Goal: Find specific page/section: Find specific page/section

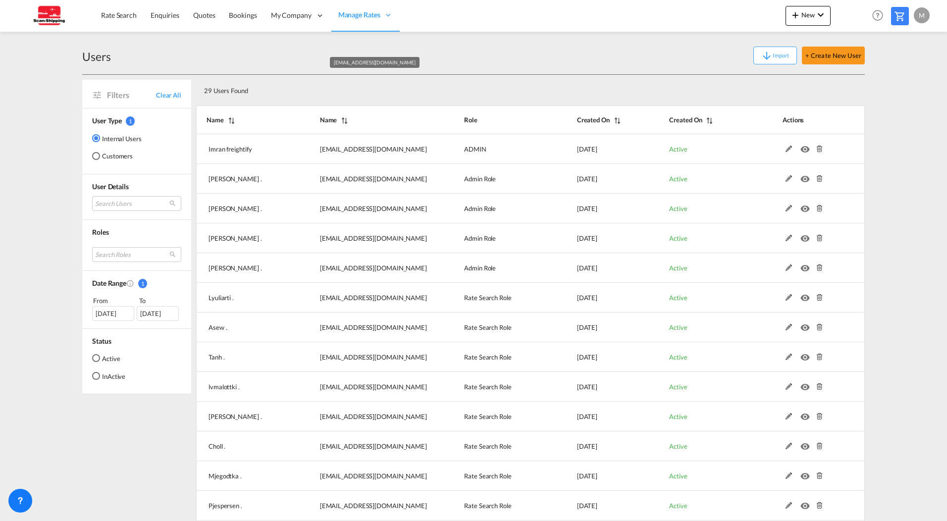
select select "100"
click at [136, 203] on md-select "Search Users imran freightify [EMAIL_ADDRESS][DOMAIN_NAME] [PERSON_NAME][DEMOGR…" at bounding box center [136, 203] width 89 height 15
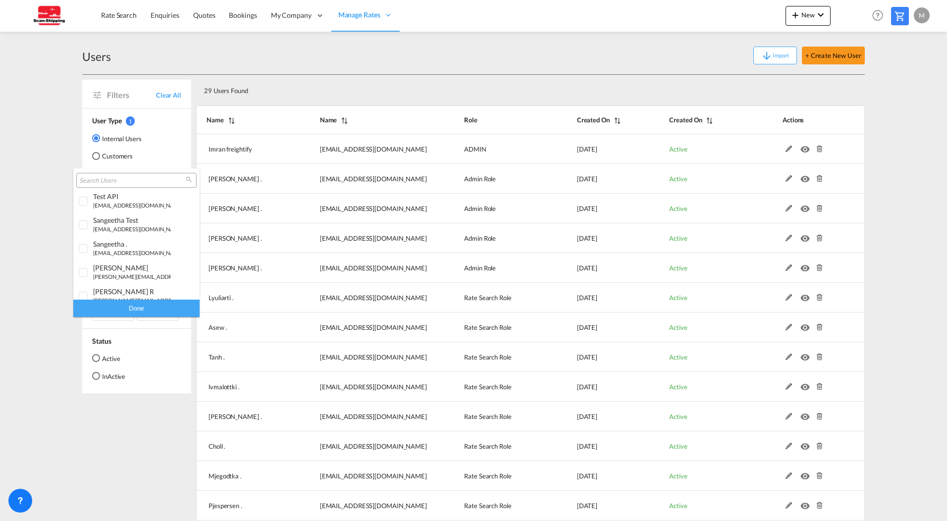
scroll to position [582, 0]
click at [53, 306] on md-backdrop at bounding box center [473, 260] width 947 height 521
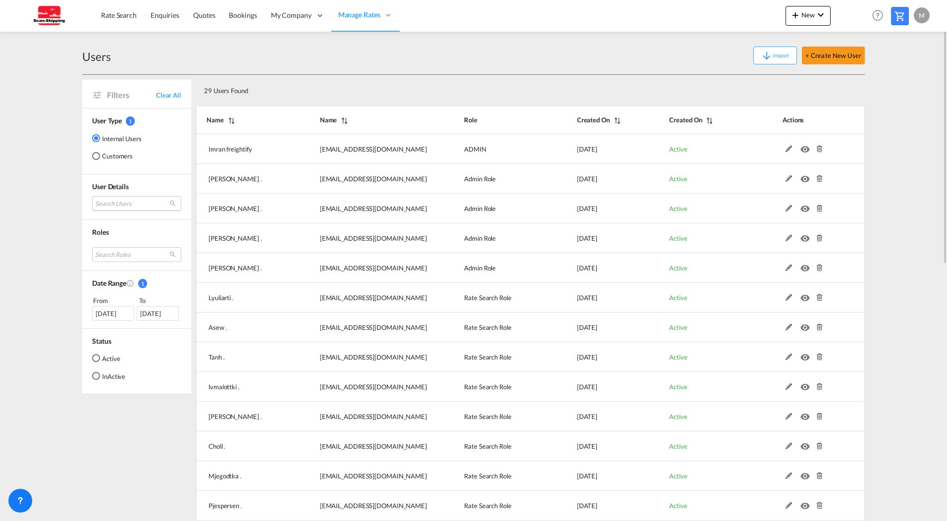
click at [157, 207] on md-select "Search Users" at bounding box center [136, 203] width 89 height 15
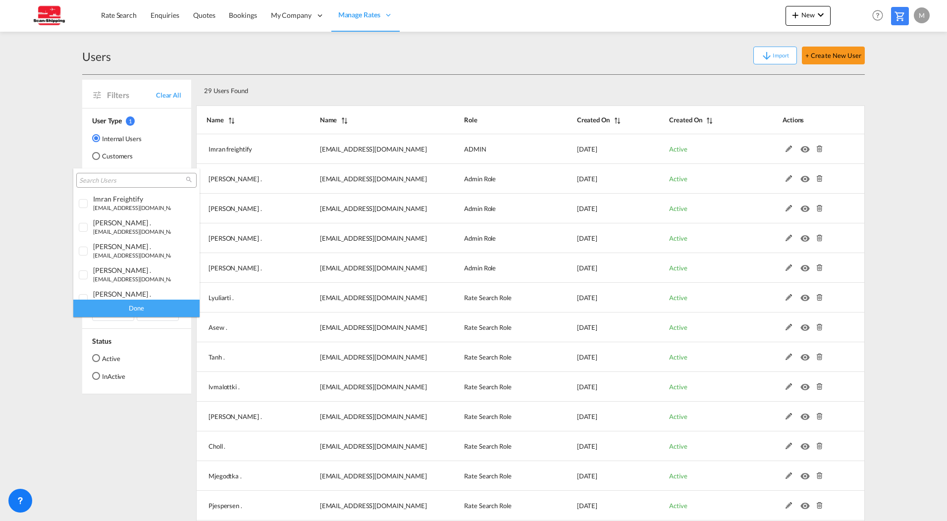
click at [137, 183] on input "search" at bounding box center [132, 180] width 107 height 9
type input "scan-"
click at [79, 205] on div at bounding box center [84, 204] width 10 height 10
click at [84, 228] on div at bounding box center [84, 228] width 10 height 10
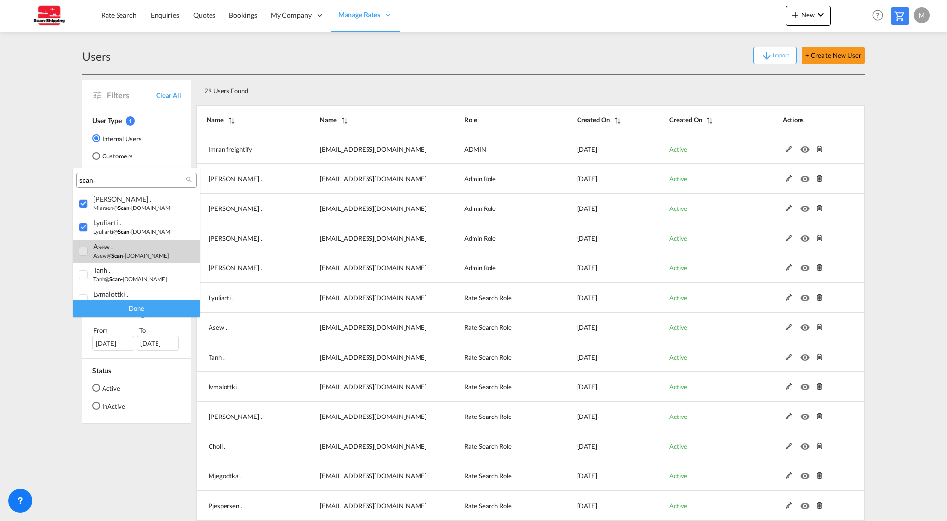
click at [85, 248] on div at bounding box center [84, 252] width 10 height 10
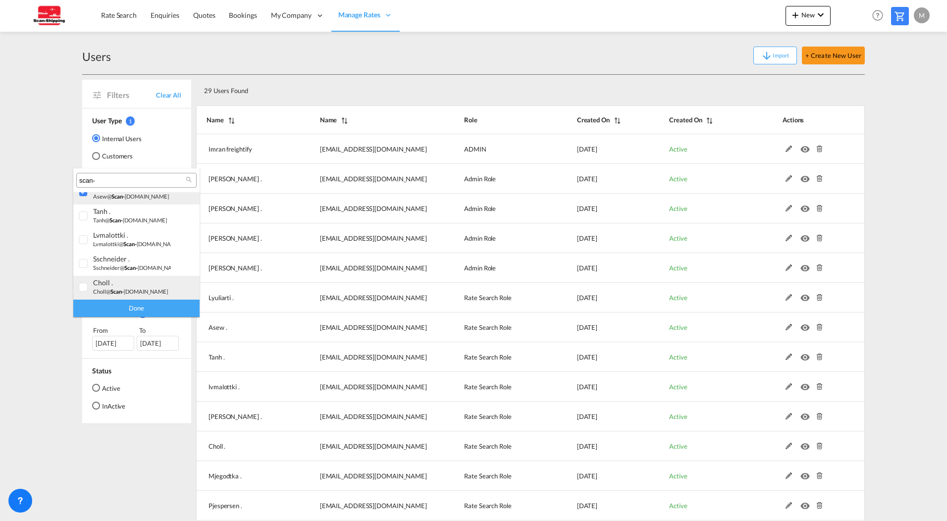
scroll to position [50, 0]
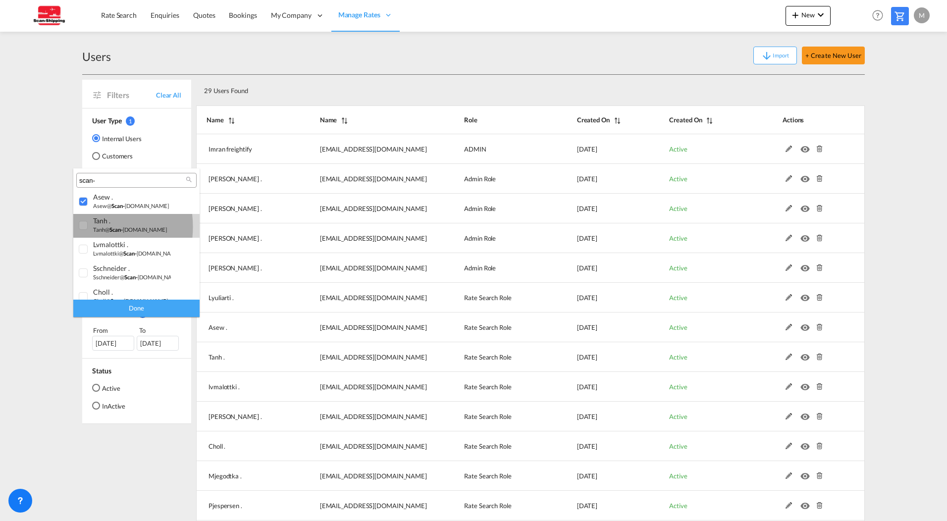
click at [82, 227] on div at bounding box center [84, 226] width 10 height 10
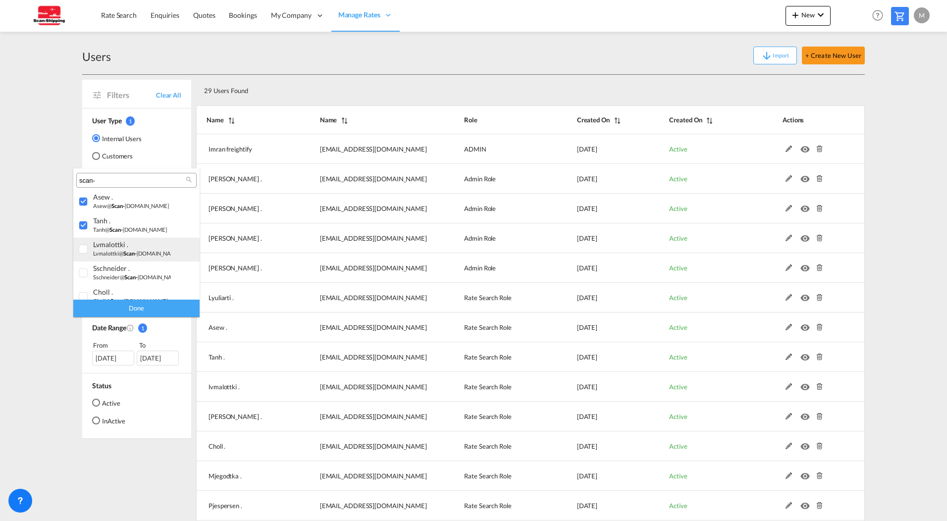
click at [84, 248] on div at bounding box center [84, 250] width 10 height 10
click at [85, 272] on div at bounding box center [84, 273] width 10 height 10
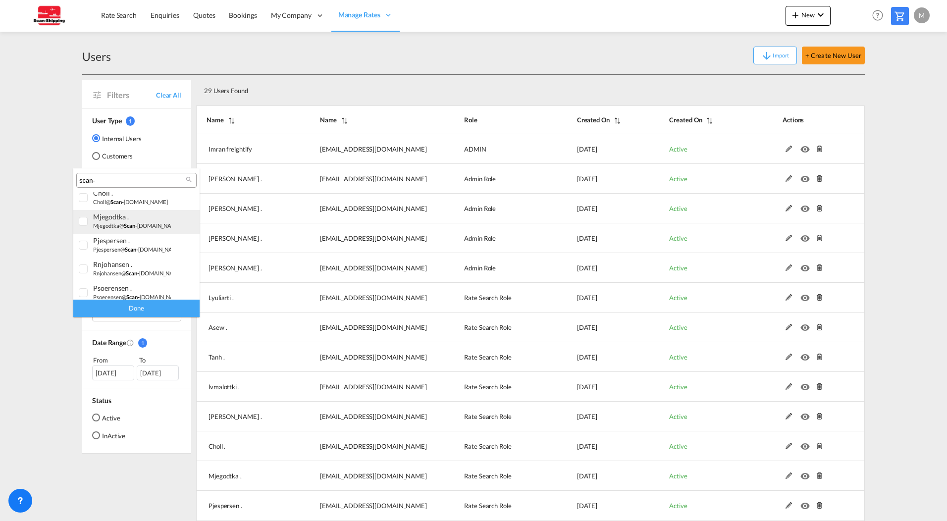
scroll to position [99, 0]
click at [87, 246] on div at bounding box center [84, 248] width 10 height 10
click at [87, 270] on div at bounding box center [84, 272] width 10 height 10
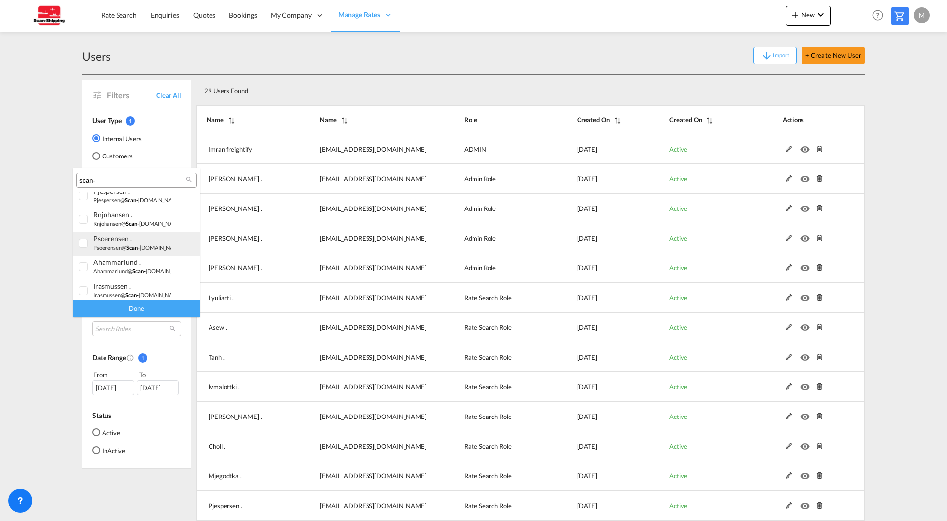
scroll to position [149, 0]
click at [83, 246] on div at bounding box center [84, 246] width 10 height 10
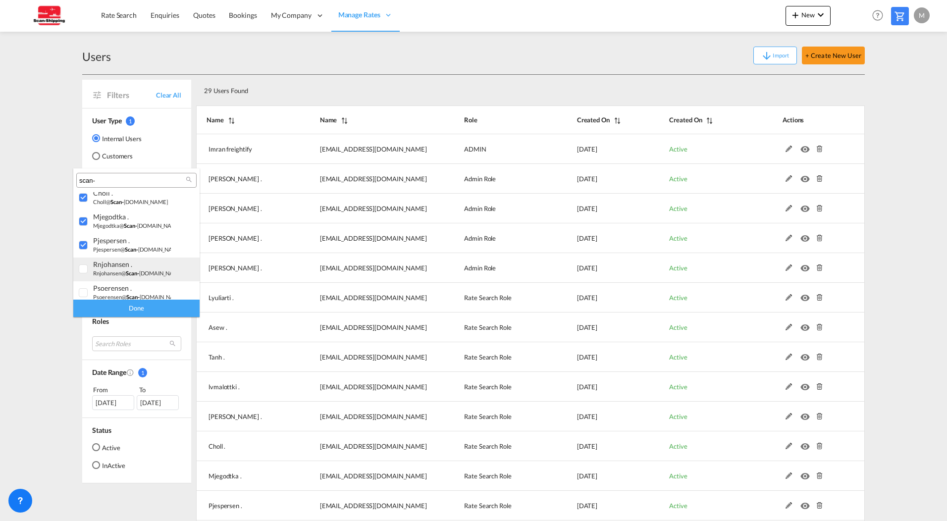
click at [85, 267] on div at bounding box center [84, 270] width 10 height 10
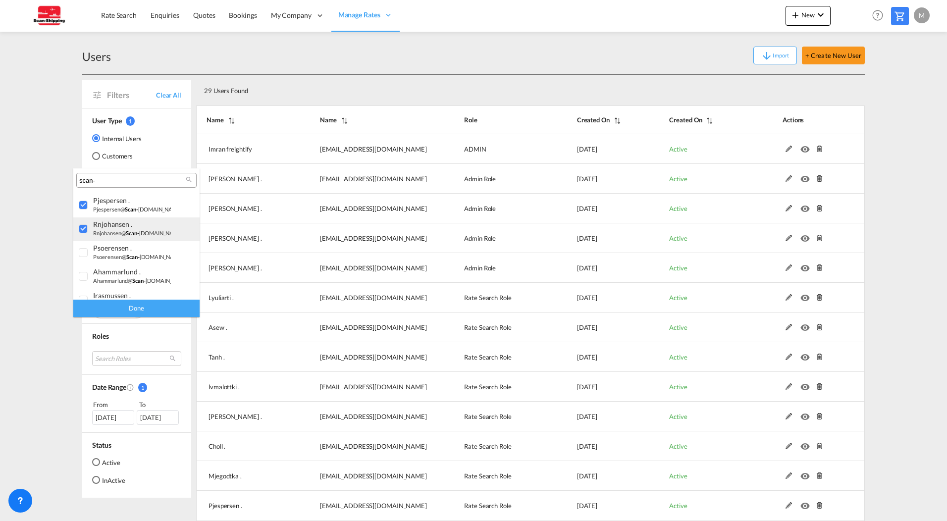
scroll to position [198, 0]
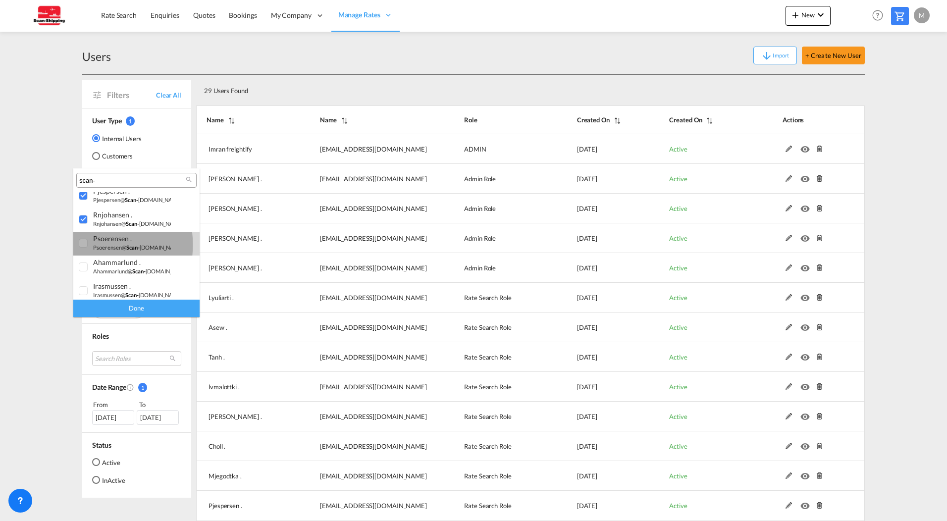
click at [85, 245] on div at bounding box center [84, 244] width 10 height 10
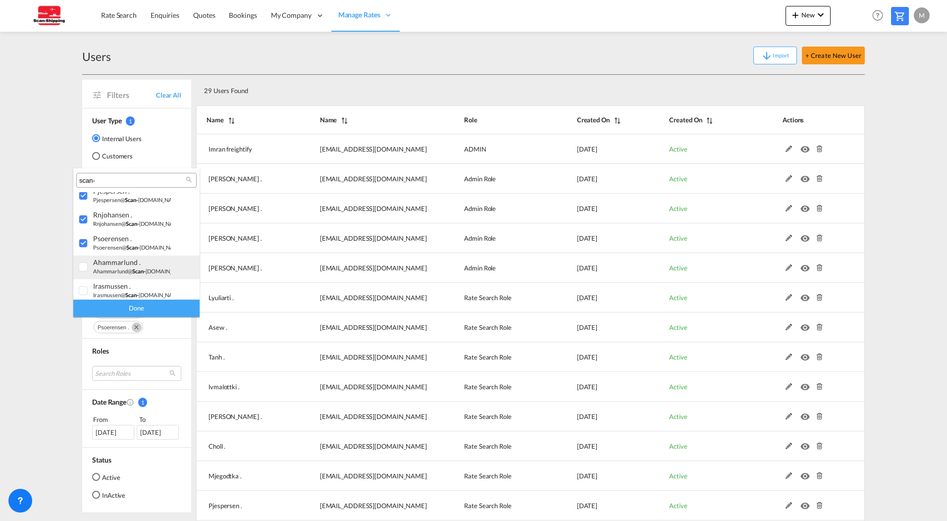
click at [85, 266] on div at bounding box center [84, 268] width 10 height 10
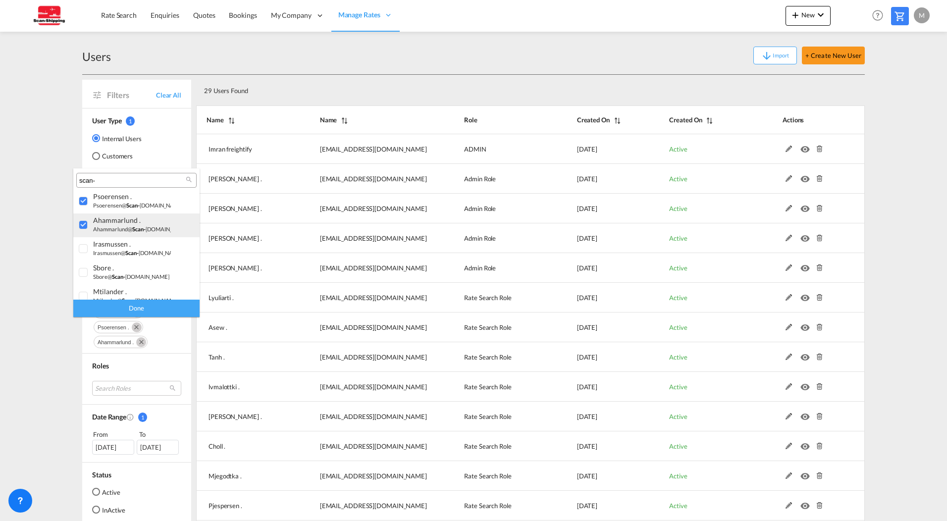
scroll to position [248, 0]
click at [85, 240] on div at bounding box center [84, 242] width 10 height 10
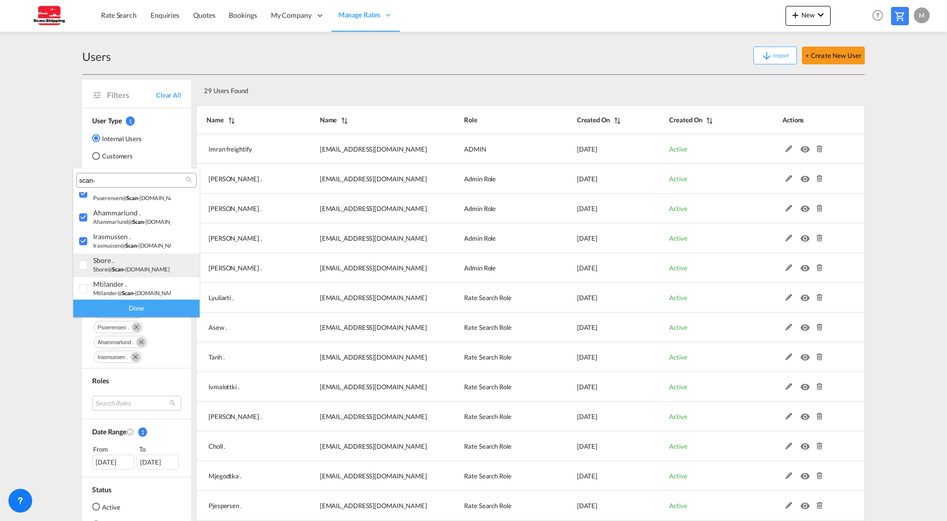
click at [81, 267] on div at bounding box center [84, 266] width 10 height 10
click at [83, 262] on div at bounding box center [84, 264] width 10 height 10
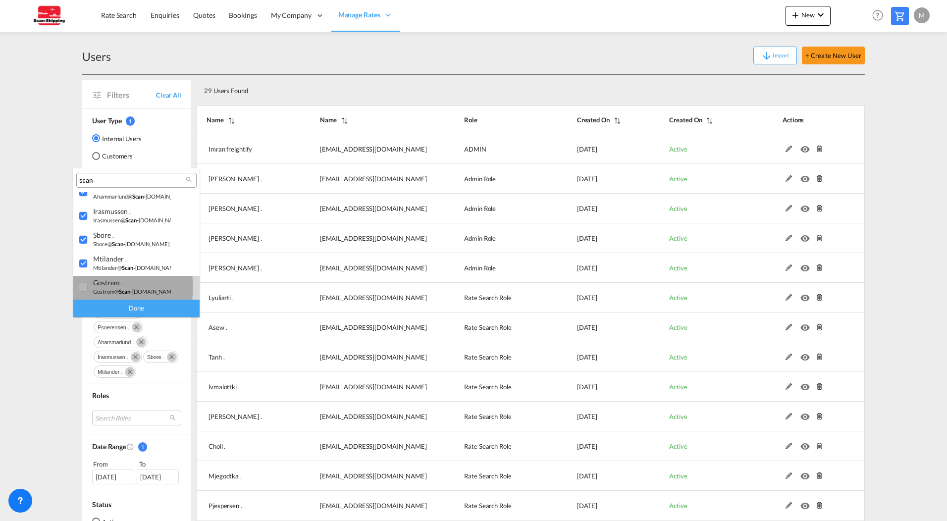
click at [82, 287] on div at bounding box center [84, 288] width 10 height 10
click at [141, 312] on div "Done" at bounding box center [136, 308] width 126 height 17
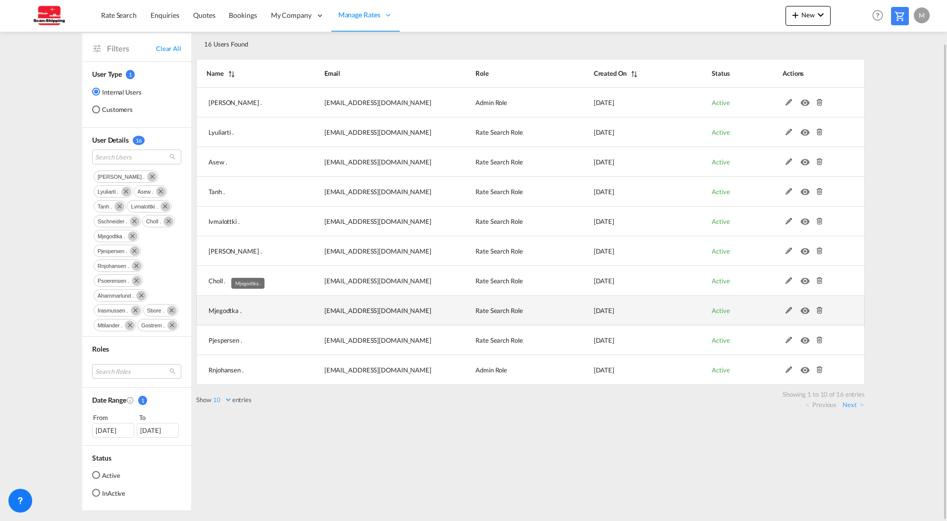
scroll to position [0, 0]
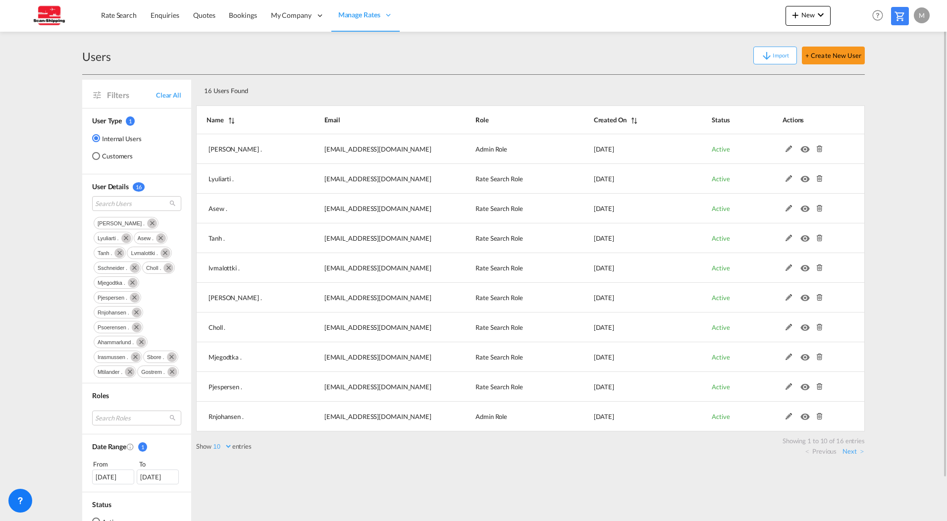
click at [219, 446] on select "10 25 50 100" at bounding box center [222, 446] width 21 height 8
select select "25"
click at [213, 442] on select "10 25 50 100" at bounding box center [222, 446] width 21 height 8
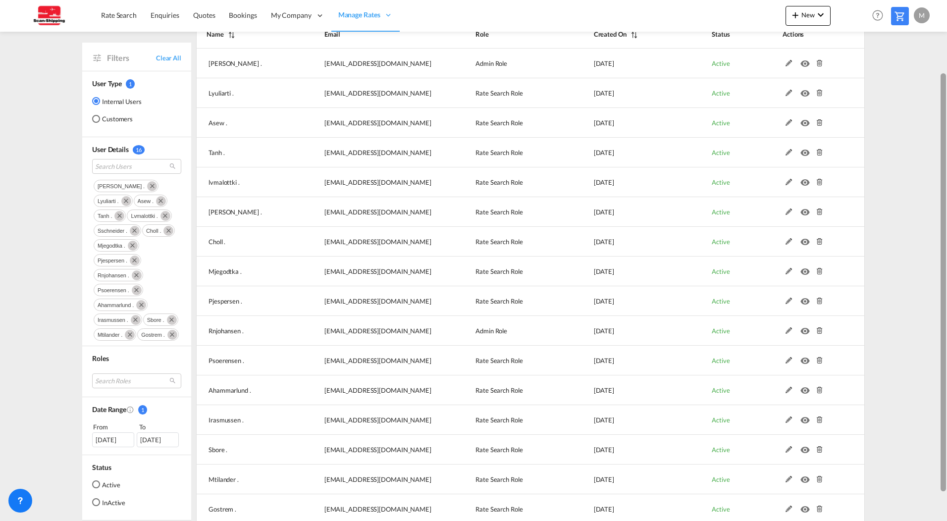
scroll to position [89, 0]
drag, startPoint x: 944, startPoint y: 345, endPoint x: 943, endPoint y: 358, distance: 12.9
click at [943, 358] on div at bounding box center [943, 282] width 5 height 418
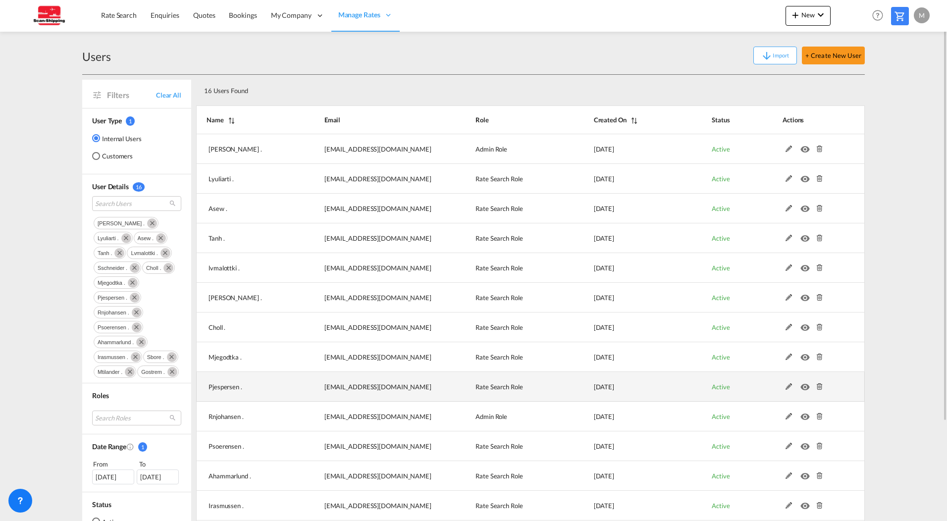
scroll to position [50, 0]
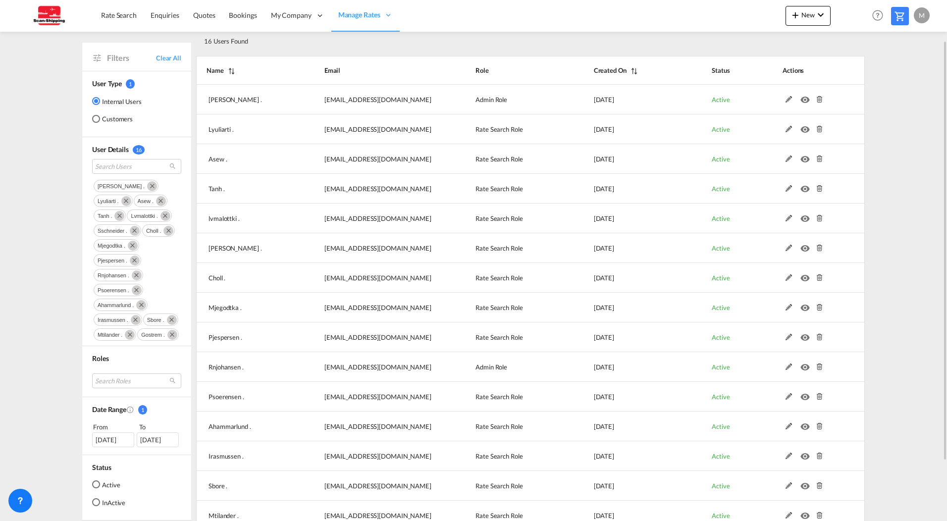
click at [50, 16] on img at bounding box center [48, 15] width 67 height 22
click at [107, 17] on span "Rate Search" at bounding box center [119, 15] width 36 height 8
